Goal: Task Accomplishment & Management: Manage account settings

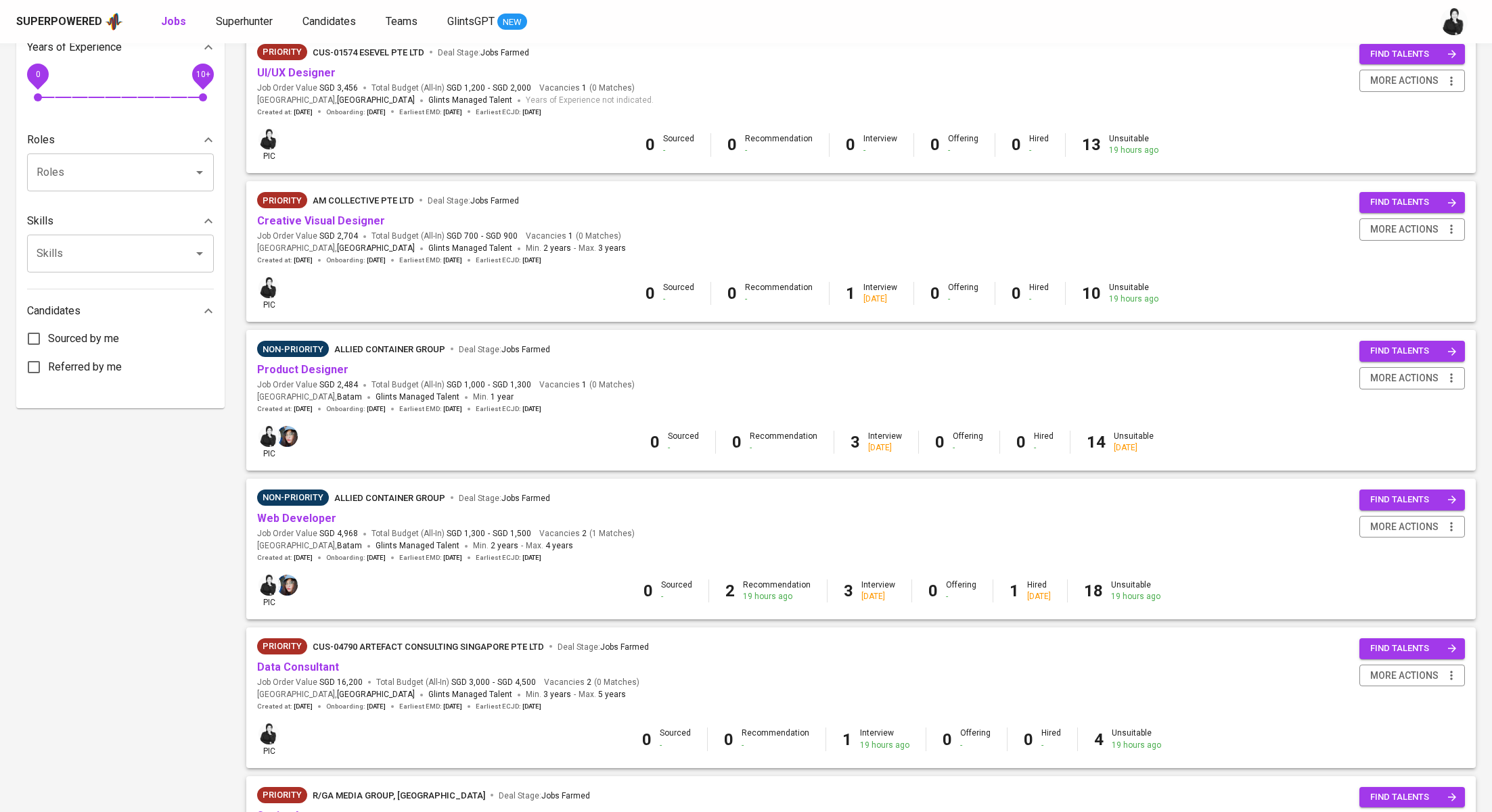
scroll to position [469, 0]
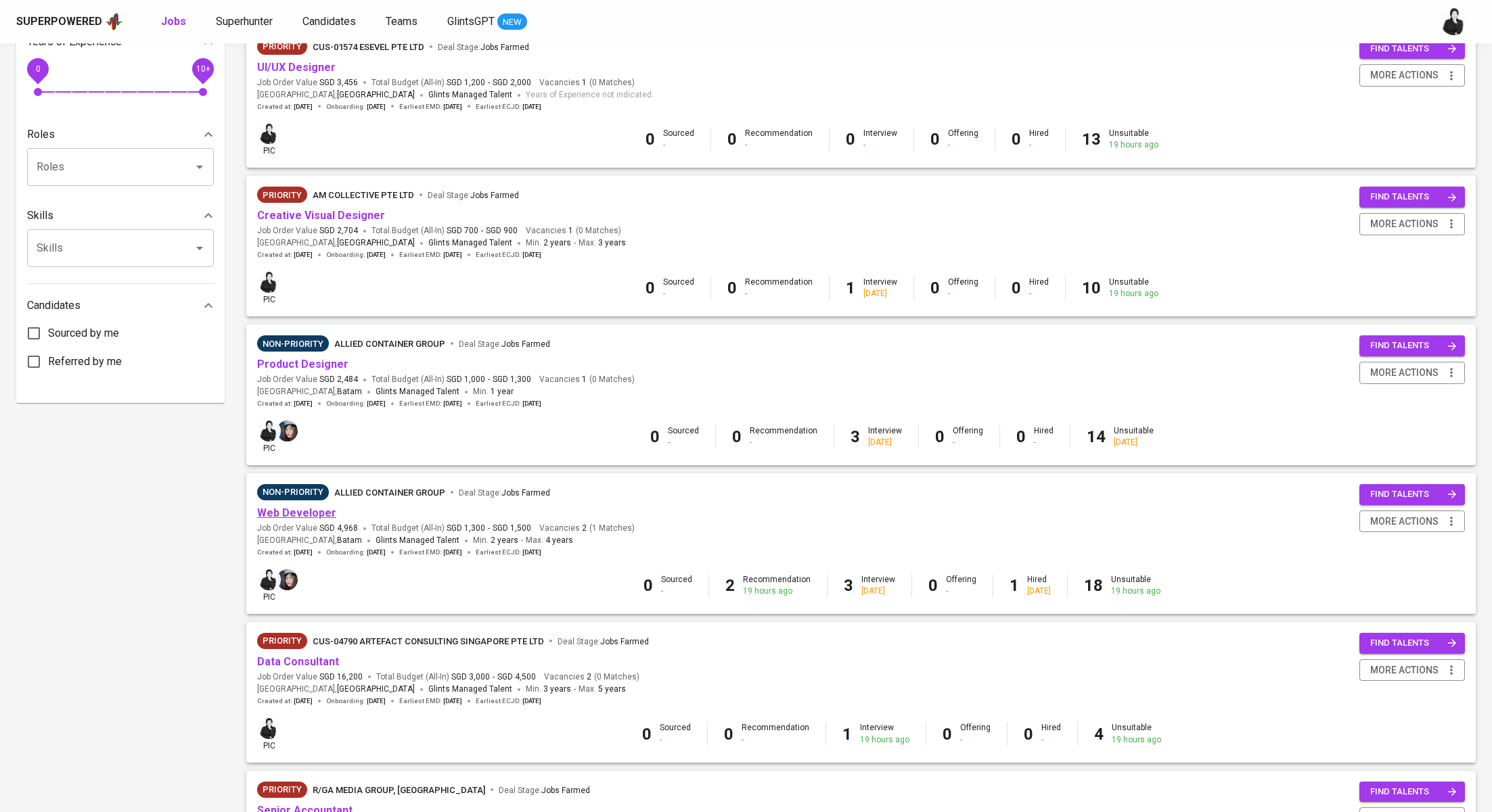
click at [321, 516] on link "Web Developer" at bounding box center [297, 512] width 79 height 13
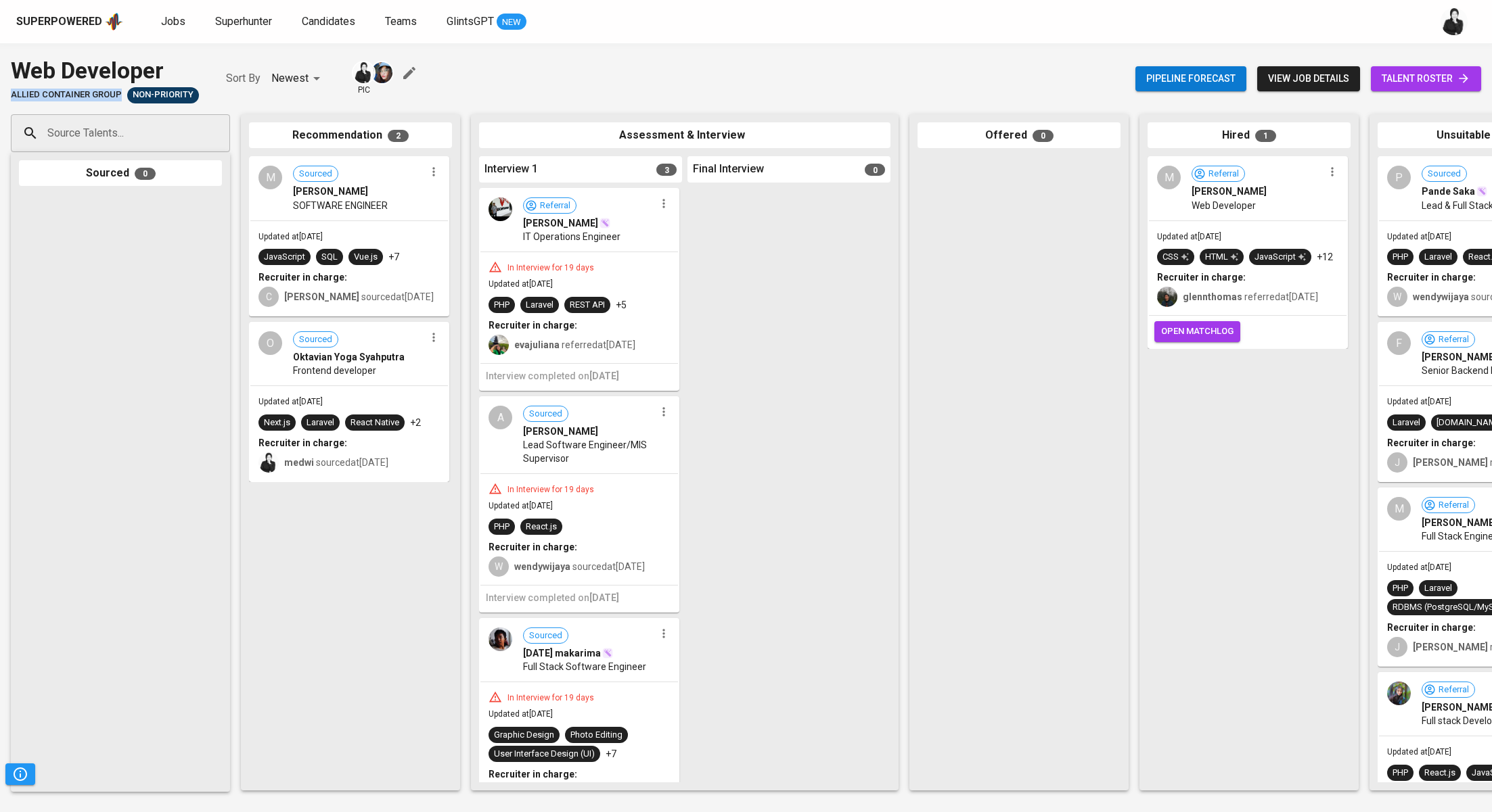
drag, startPoint x: 9, startPoint y: 95, endPoint x: 123, endPoint y: 99, distance: 114.1
click at [123, 99] on div "Web Developer Allied Container Group Non-Priority Sort By Newest NEWEST pic Pip…" at bounding box center [746, 79] width 1492 height 50
click at [1387, 71] on span "talent roster" at bounding box center [1426, 79] width 88 height 17
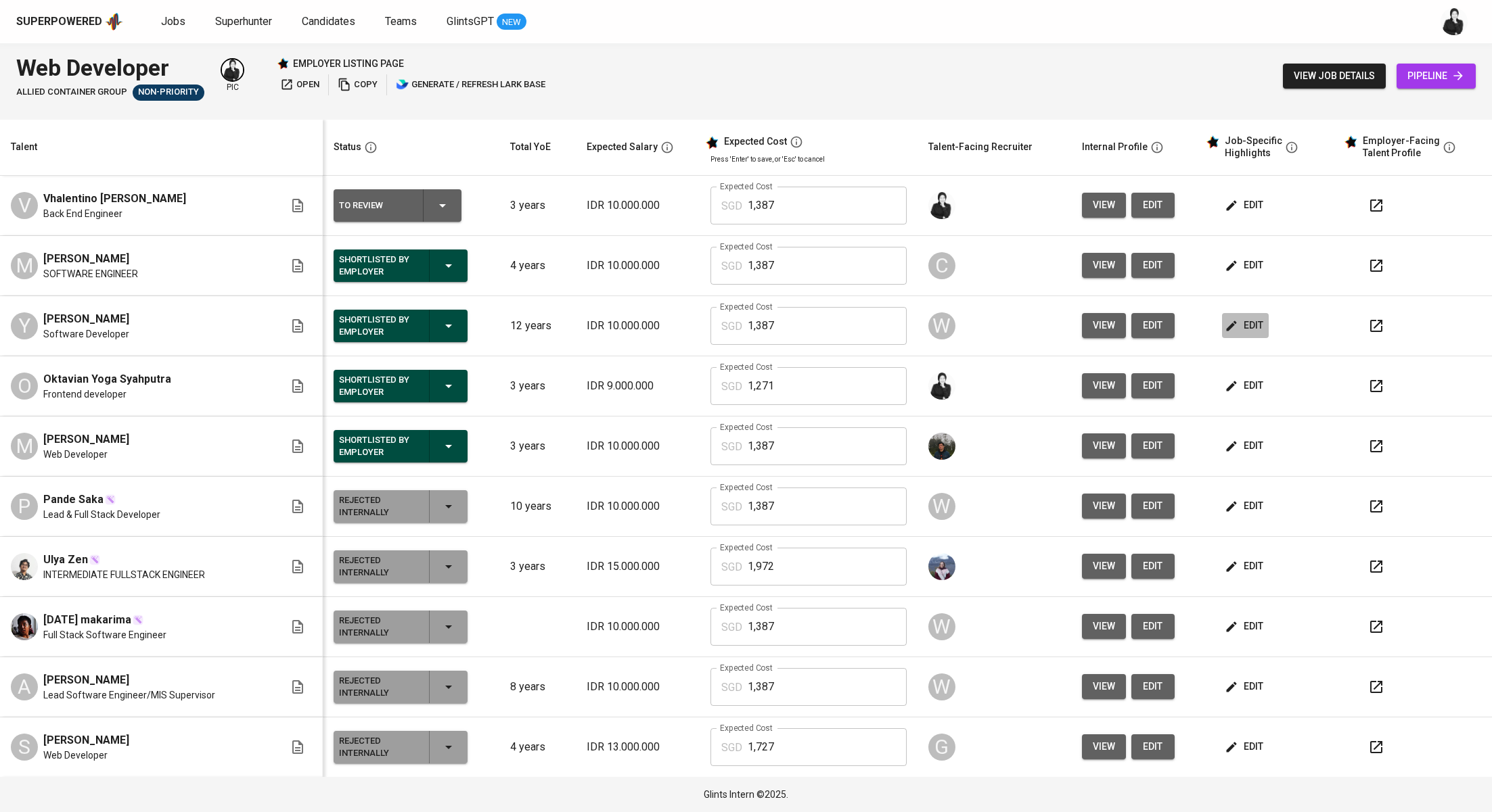
click at [1233, 326] on span "edit" at bounding box center [1245, 326] width 36 height 17
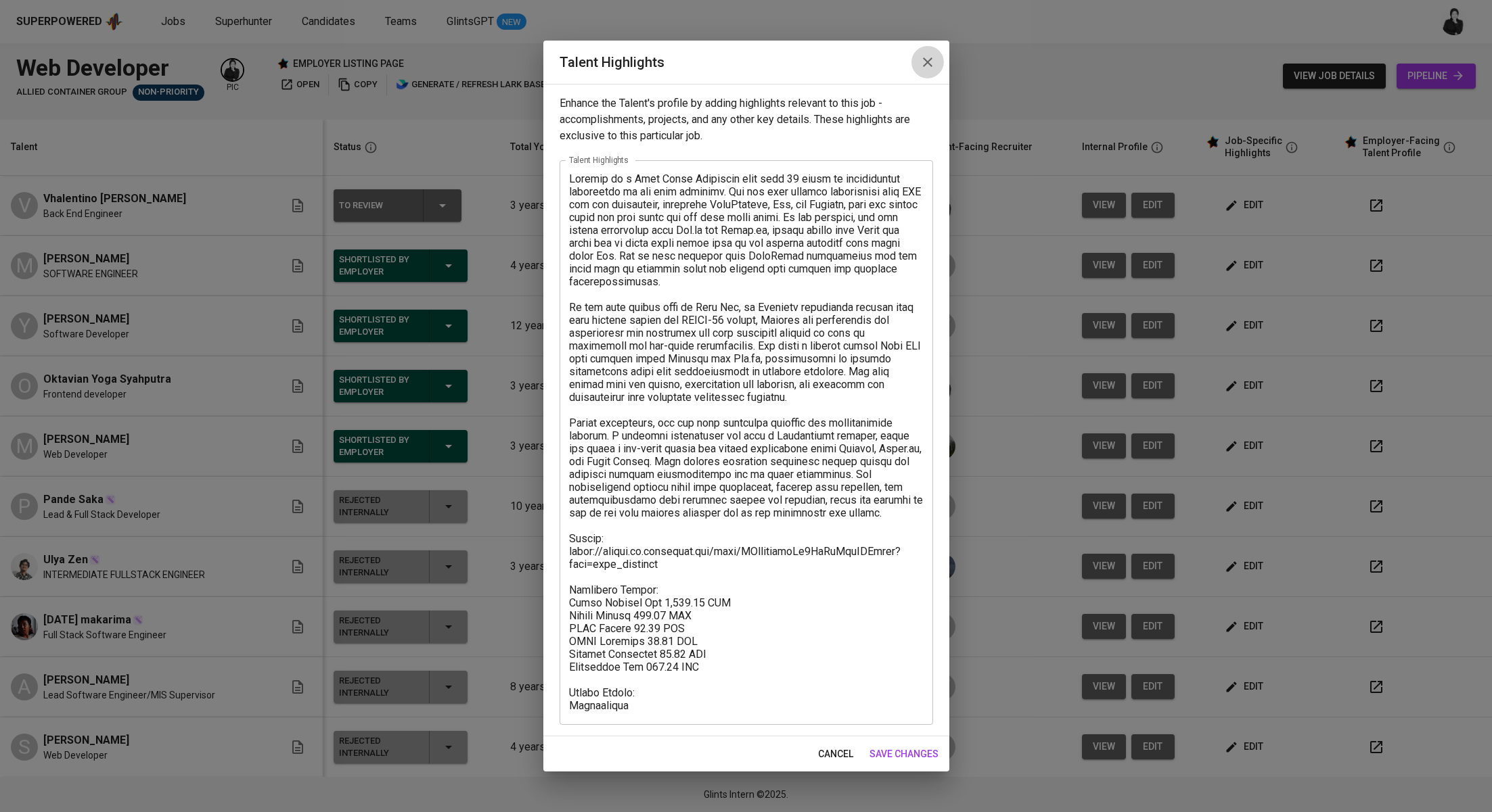
click at [928, 72] on button "button" at bounding box center [928, 62] width 33 height 33
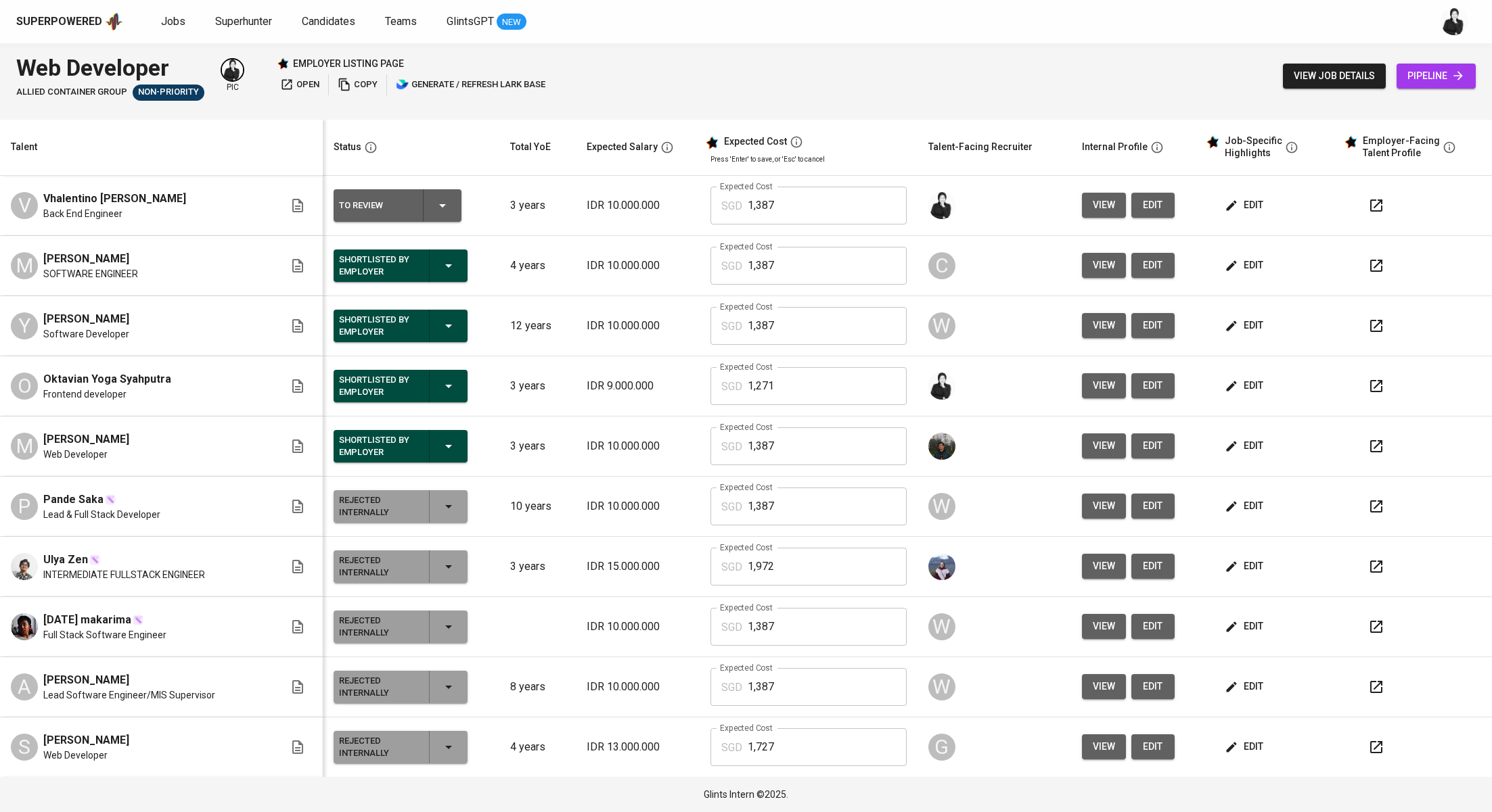
click at [1361, 334] on button "button" at bounding box center [1376, 326] width 33 height 33
click at [1366, 390] on button "button" at bounding box center [1376, 386] width 33 height 33
click at [1360, 266] on button "button" at bounding box center [1376, 265] width 33 height 33
click at [178, 24] on span "Jobs" at bounding box center [173, 21] width 24 height 13
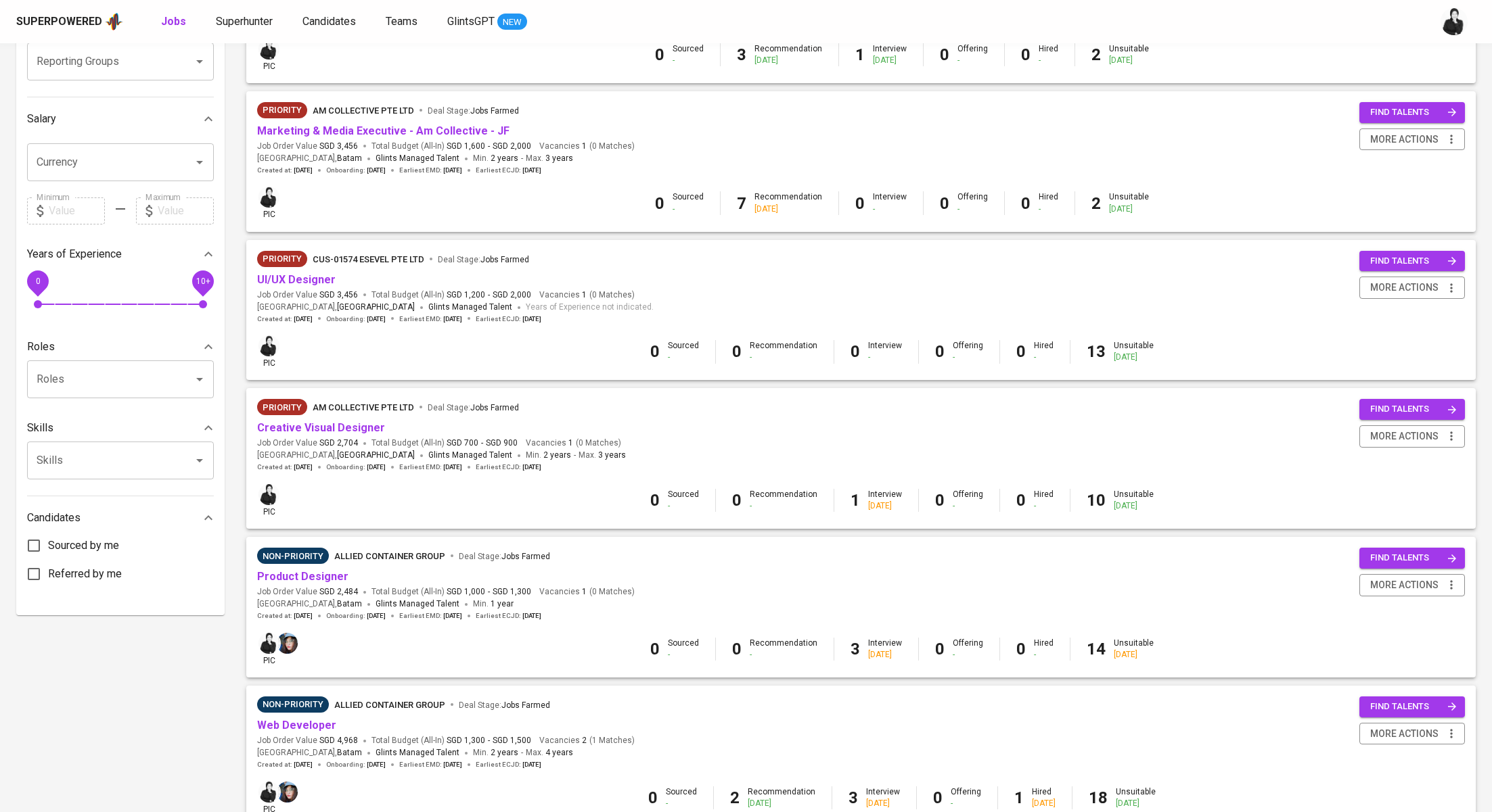
scroll to position [268, 0]
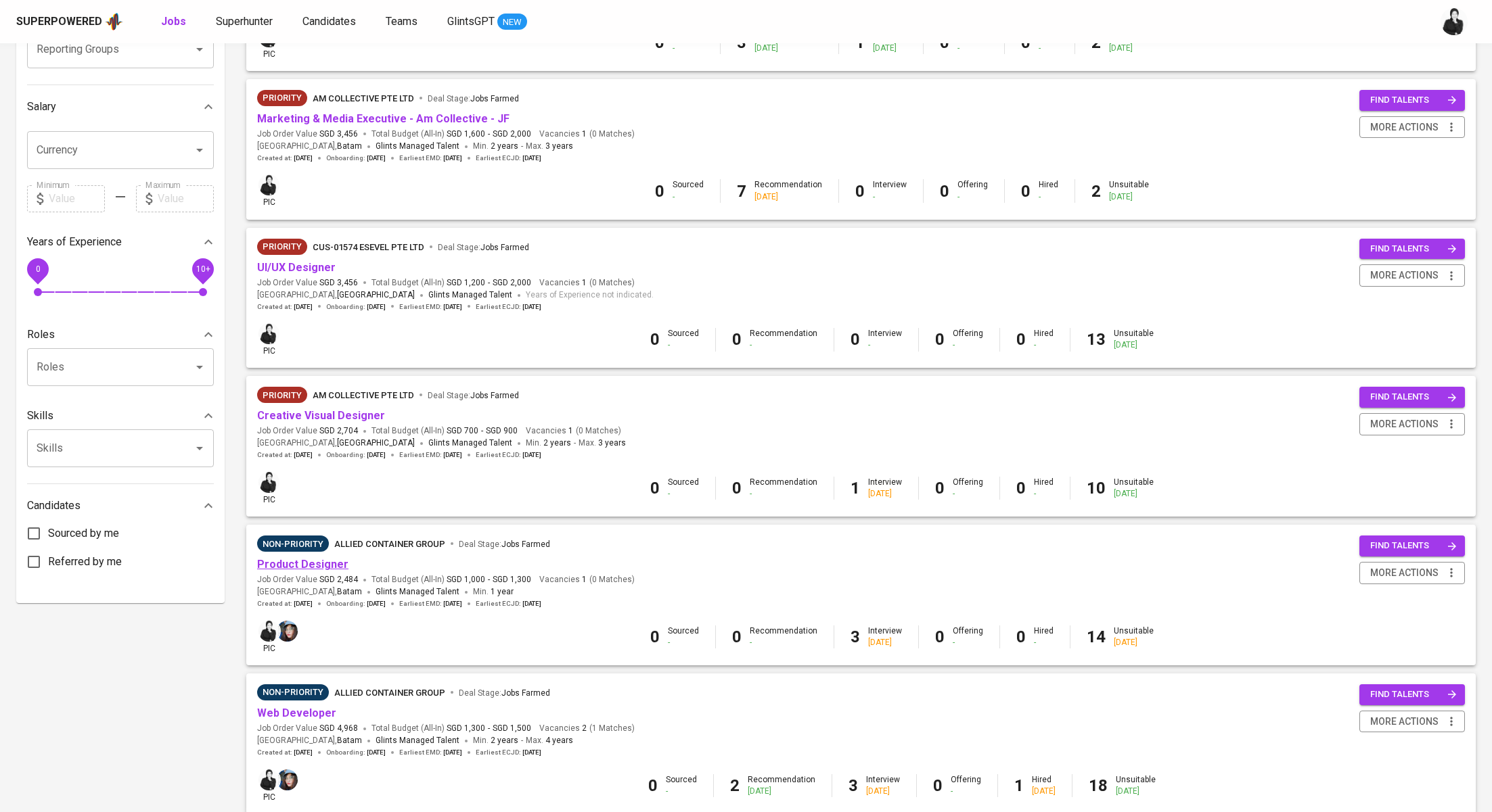
click at [314, 566] on link "Product Designer" at bounding box center [303, 564] width 92 height 13
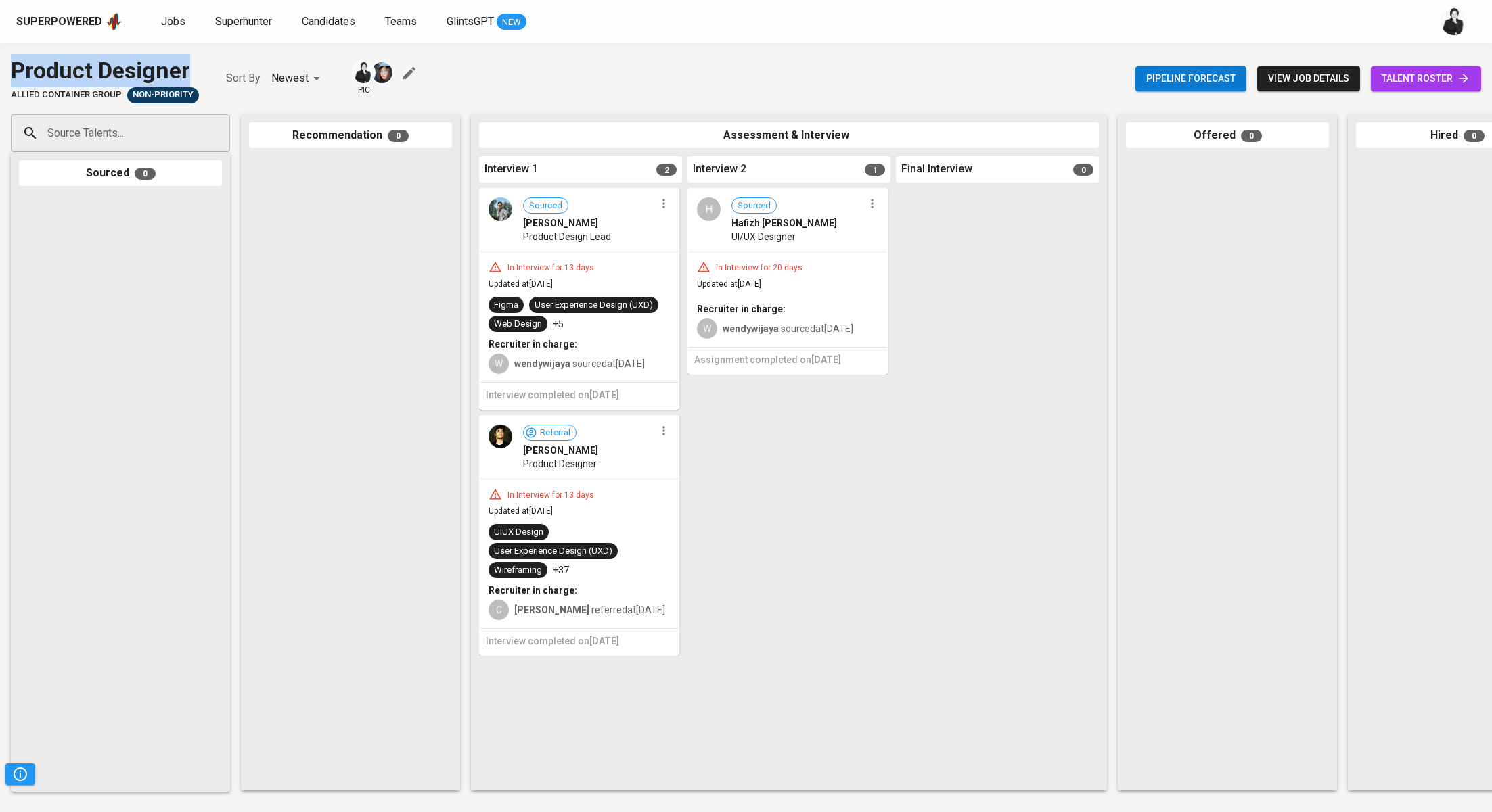
drag, startPoint x: 191, startPoint y: 69, endPoint x: 23, endPoint y: 76, distance: 168.1
click at [5, 70] on div "Product Designer Allied Container Group Non-Priority Sort By Newest NEWEST pic …" at bounding box center [746, 79] width 1492 height 50
copy div "Product Designer"
click at [1407, 76] on span "talent roster" at bounding box center [1426, 79] width 88 height 17
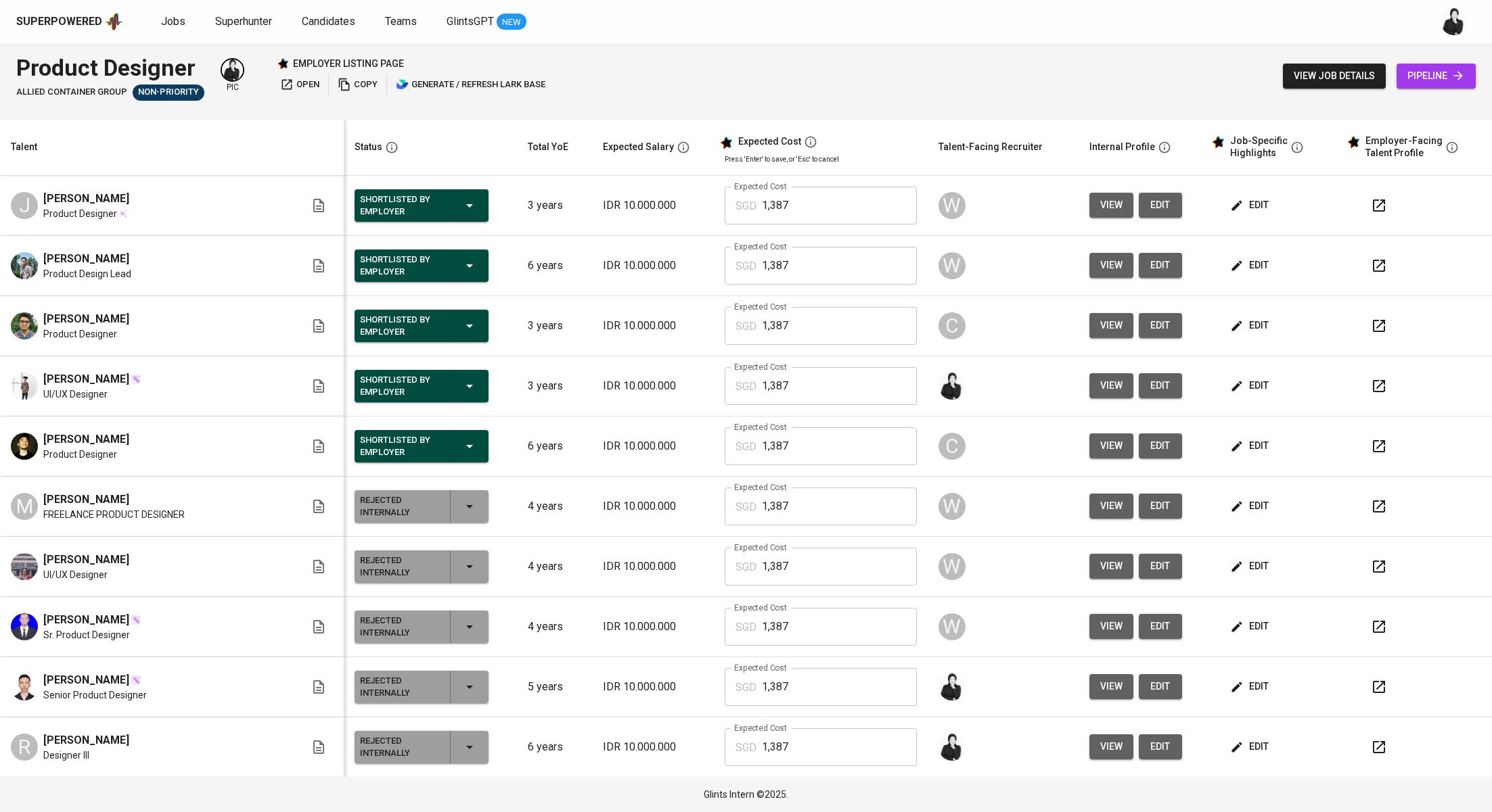
click at [1369, 448] on button "button" at bounding box center [1379, 446] width 33 height 33
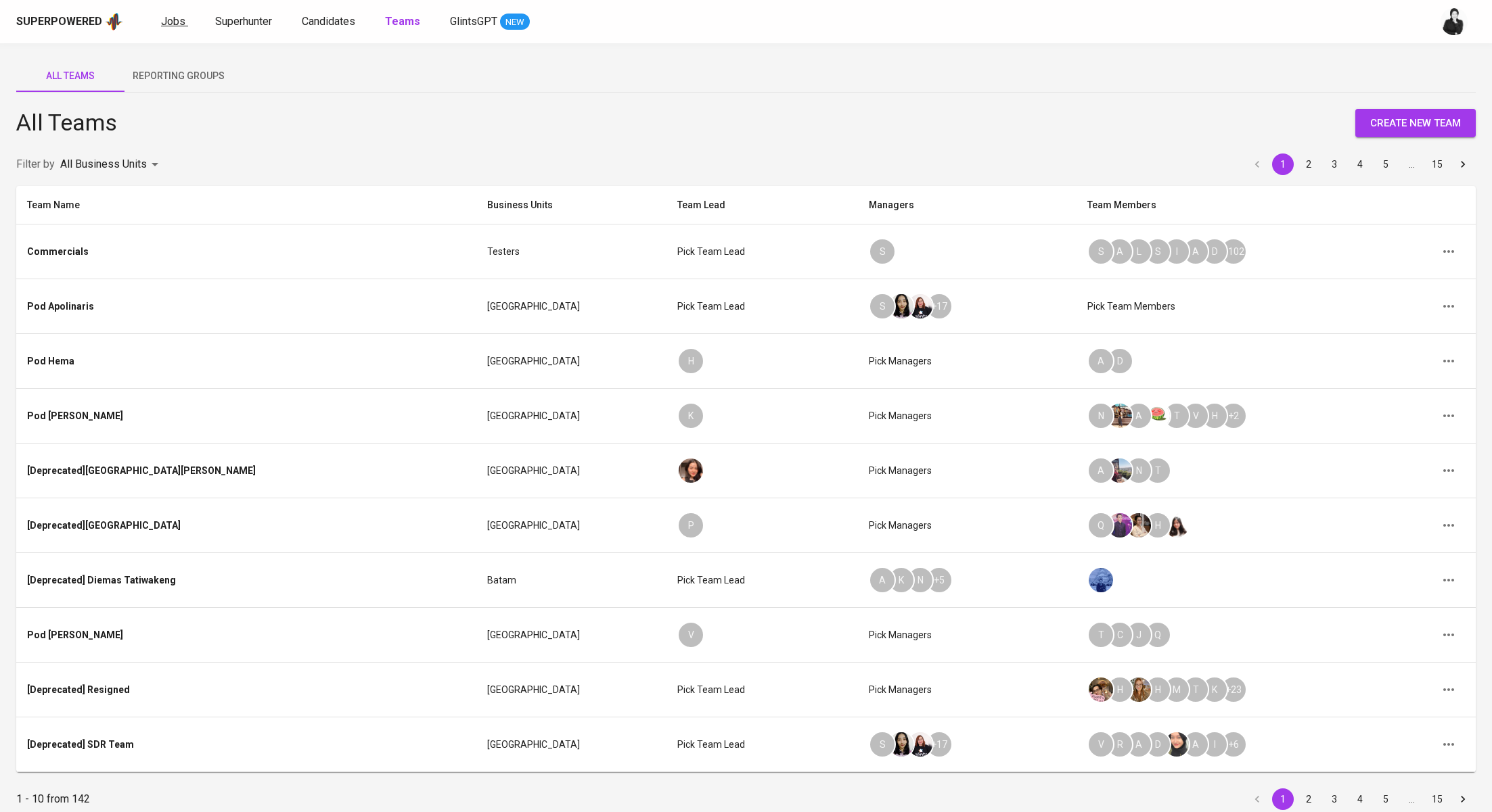
click at [182, 26] on span "Jobs" at bounding box center [173, 21] width 24 height 13
